Goal: Check status: Check status

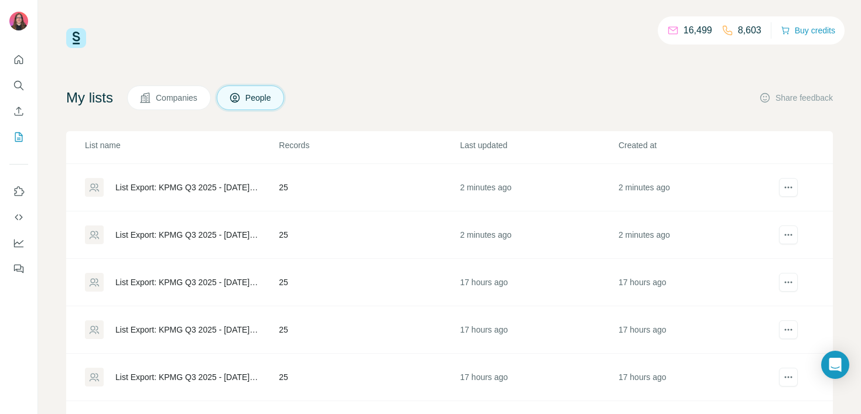
scroll to position [187, 0]
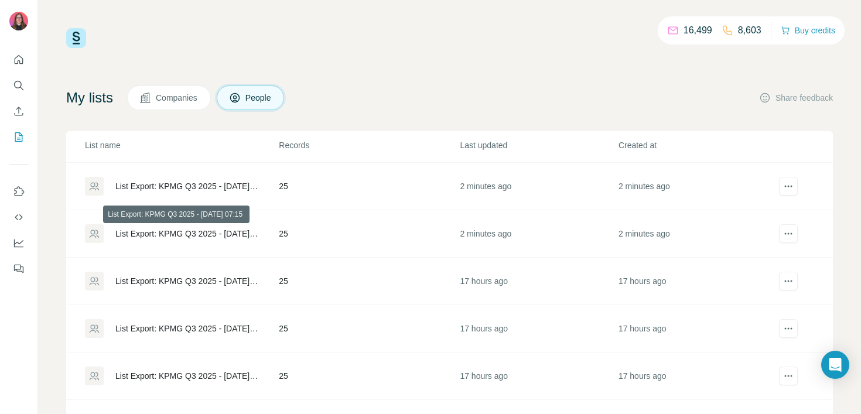
click at [198, 235] on div "List Export: KPMG Q3 2025 - [DATE] 07:15" at bounding box center [186, 234] width 143 height 12
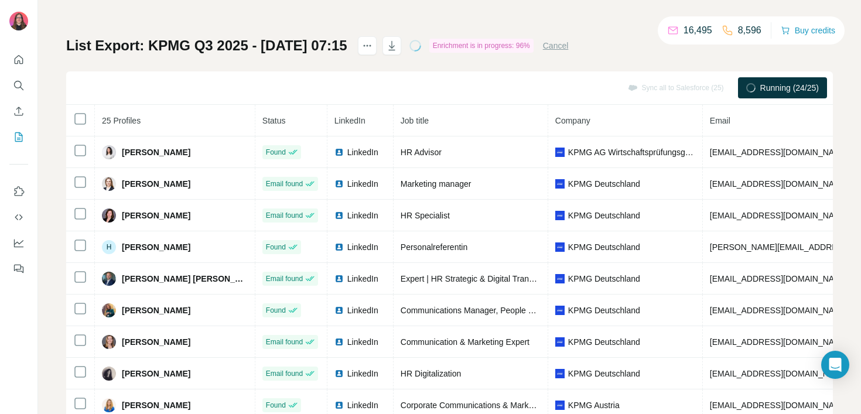
scroll to position [39, 0]
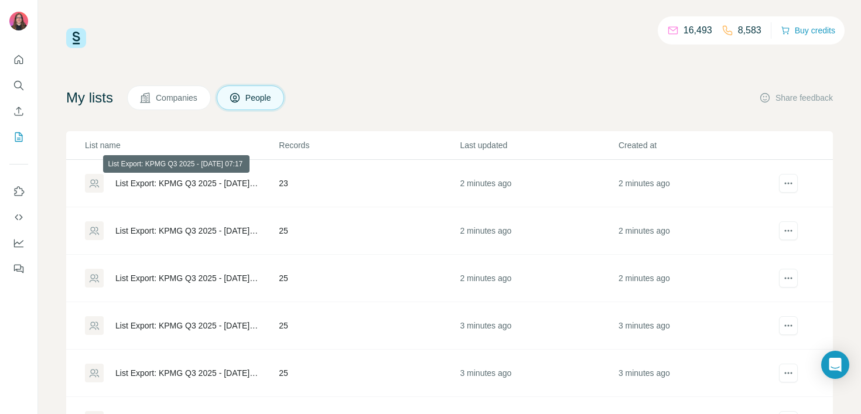
click at [169, 183] on div "List Export: KPMG Q3 2025 - [DATE] 07:17" at bounding box center [186, 183] width 143 height 12
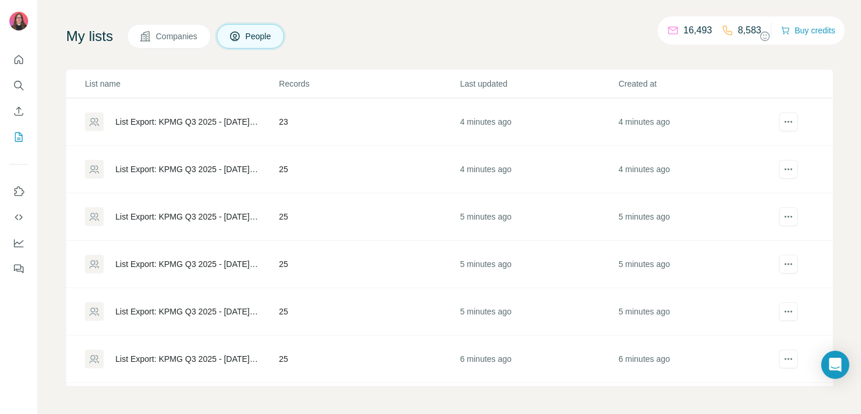
scroll to position [61, 0]
click at [148, 167] on div "List Export: KPMG Q3 2025 - [DATE] 07:16" at bounding box center [186, 169] width 143 height 12
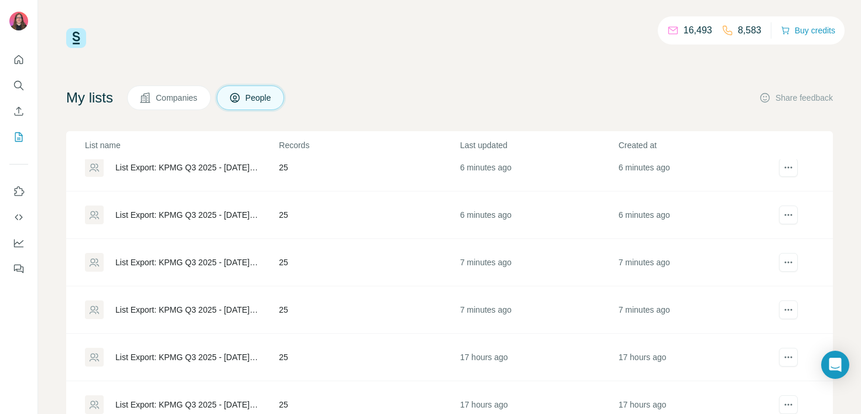
scroll to position [106, 0]
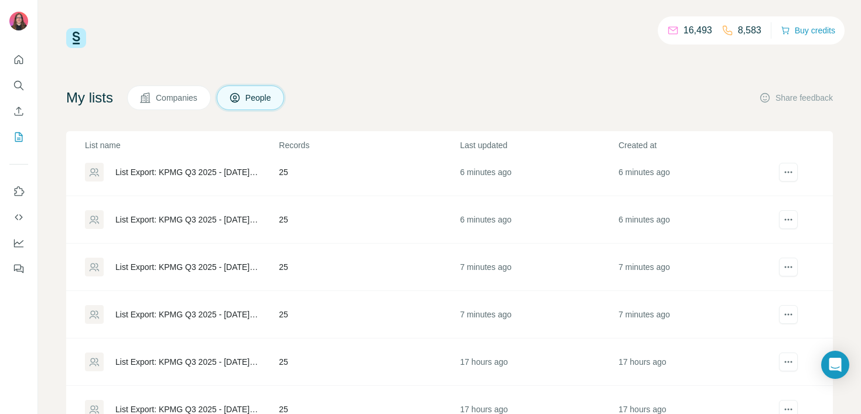
click at [184, 263] on div "List Export: KPMG Q3 2025 - [DATE] 07:15" at bounding box center [186, 267] width 143 height 12
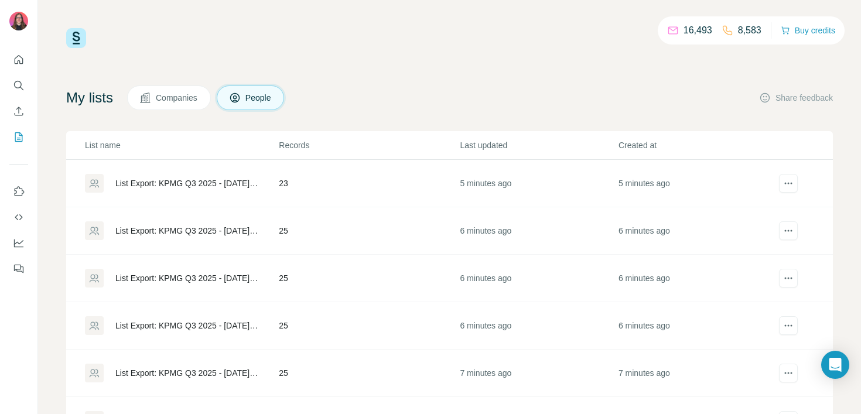
click at [195, 220] on td "List Export: KPMG Q3 2025 - [DATE] 07:16" at bounding box center [172, 230] width 212 height 47
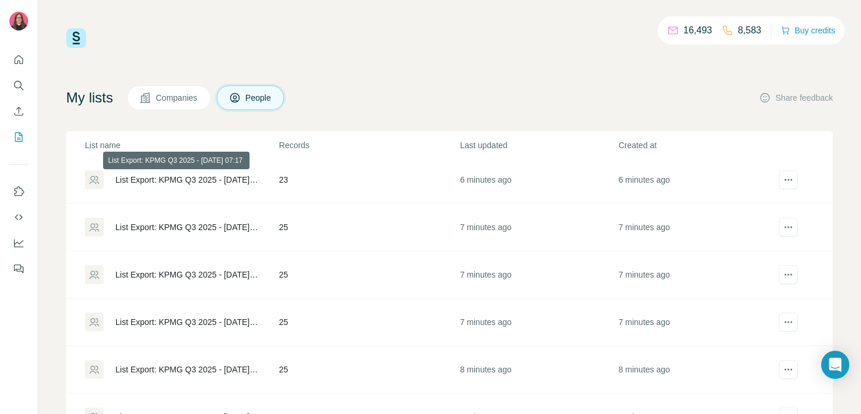
click at [183, 179] on div "List Export: KPMG Q3 2025 - [DATE] 07:17" at bounding box center [186, 180] width 143 height 12
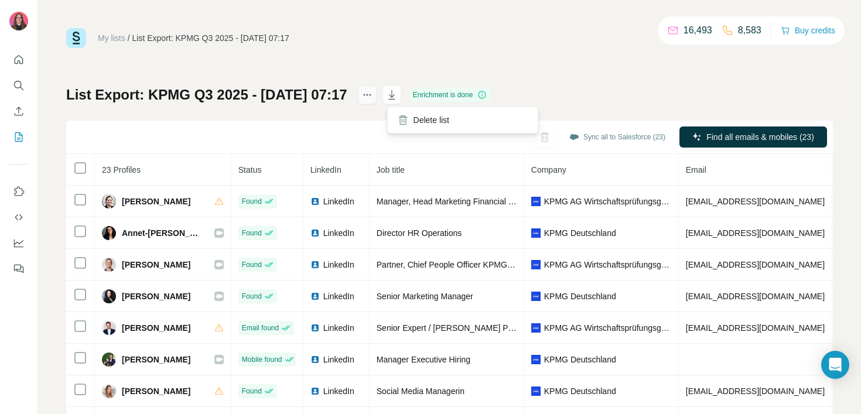
click at [376, 93] on button "actions" at bounding box center [367, 94] width 19 height 19
click at [354, 44] on div "My lists / List Export: KPMG Q3 2025 - [DATE] 07:17 16,493 8,583 Buy credits" at bounding box center [449, 38] width 766 height 20
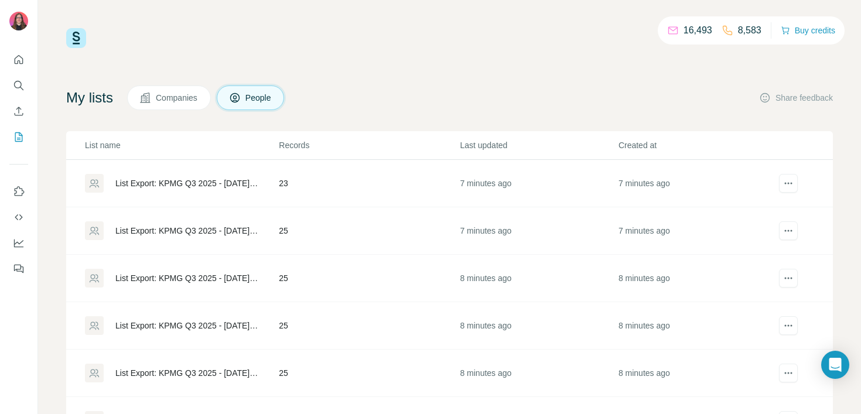
click at [164, 229] on div "List Export: KPMG Q3 2025 - [DATE] 07:16" at bounding box center [186, 231] width 143 height 12
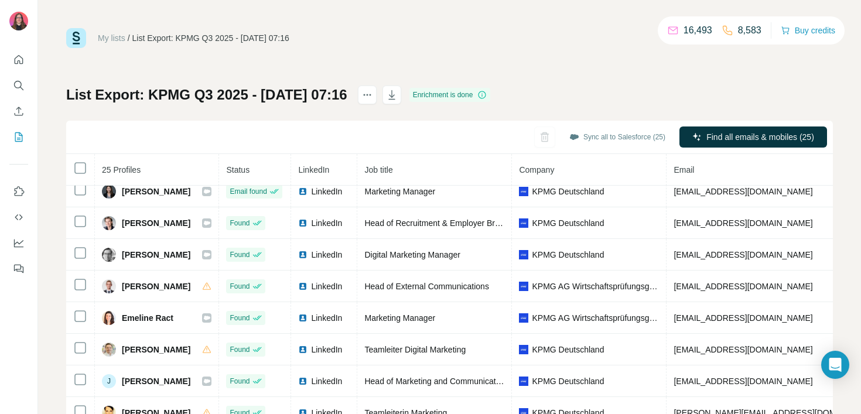
scroll to position [105, 0]
